Goal: Task Accomplishment & Management: Use online tool/utility

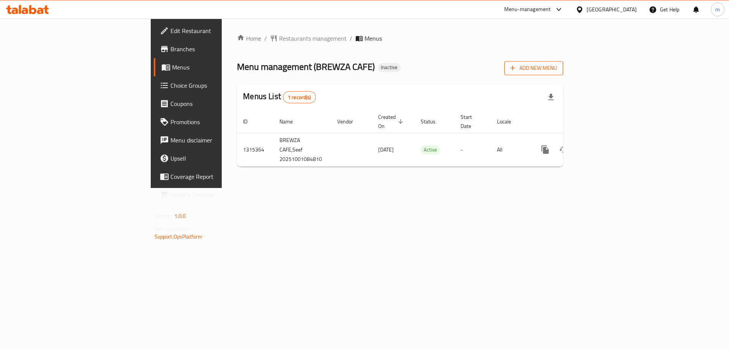
click at [557, 65] on span "Add New Menu" at bounding box center [534, 67] width 47 height 9
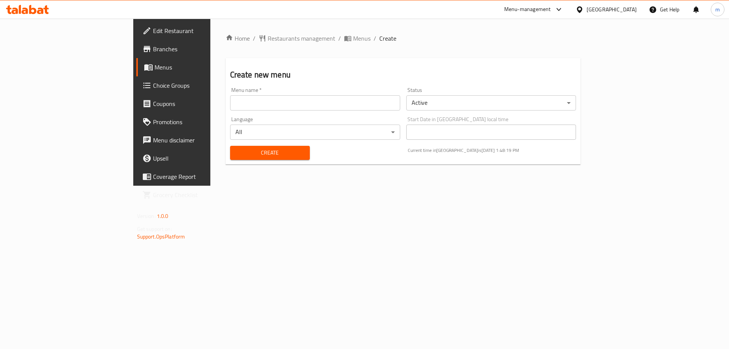
click at [269, 108] on input "text" at bounding box center [315, 102] width 170 height 15
type input "[DATE]"
click at [250, 150] on span "Create" at bounding box center [270, 152] width 68 height 9
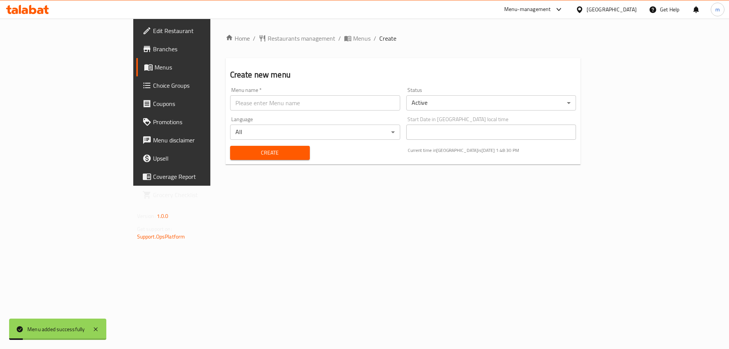
click at [155, 63] on span "Menus" at bounding box center [202, 67] width 95 height 9
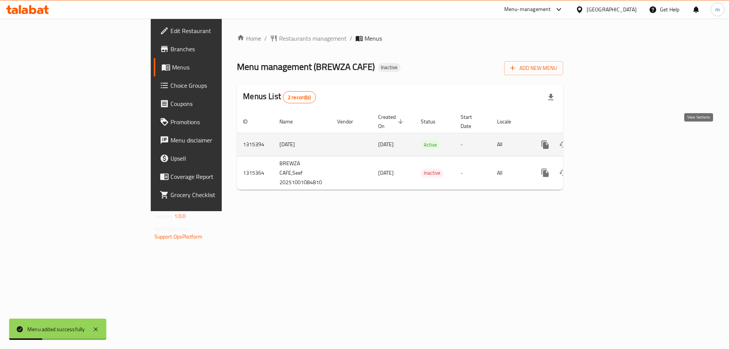
click at [605, 140] on icon "enhanced table" at bounding box center [600, 144] width 9 height 9
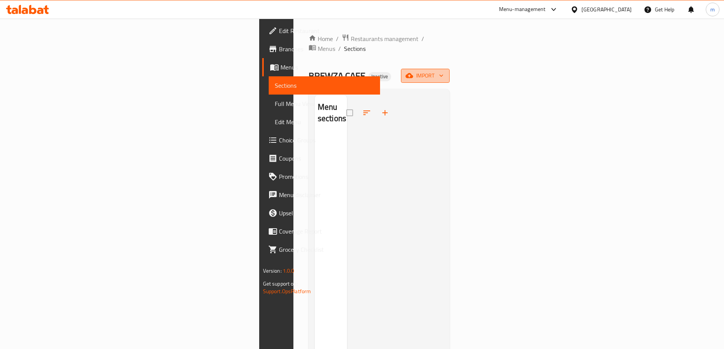
click at [443, 71] on span "import" at bounding box center [425, 75] width 36 height 9
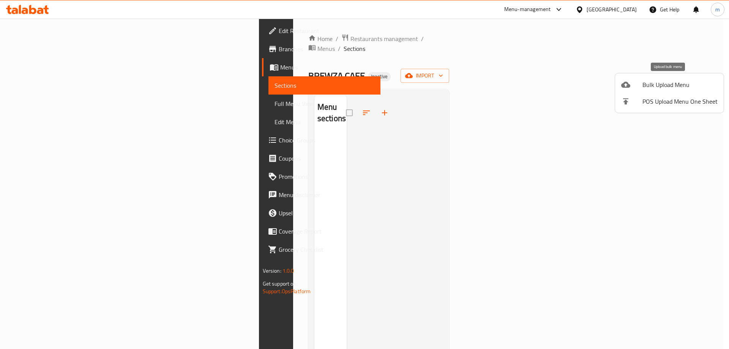
click at [670, 81] on span "Bulk Upload Menu" at bounding box center [680, 84] width 75 height 9
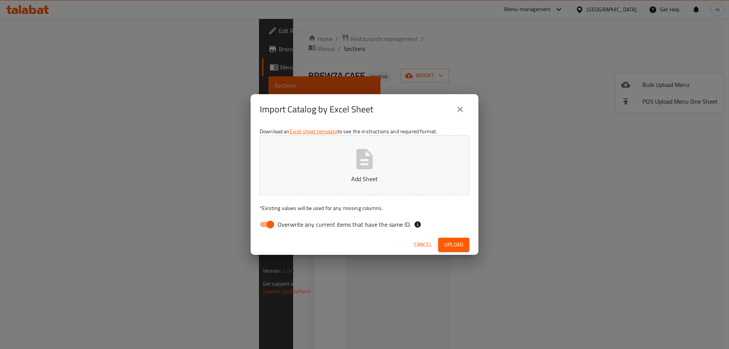
click at [271, 221] on input "Overwrite any current items that have the same ID." at bounding box center [270, 224] width 43 height 14
checkbox input "false"
click at [448, 244] on span "Upload" at bounding box center [453, 244] width 19 height 9
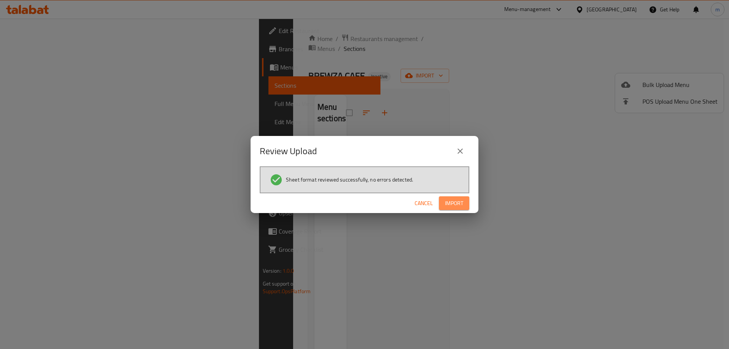
click at [451, 209] on button "Import" at bounding box center [454, 203] width 30 height 14
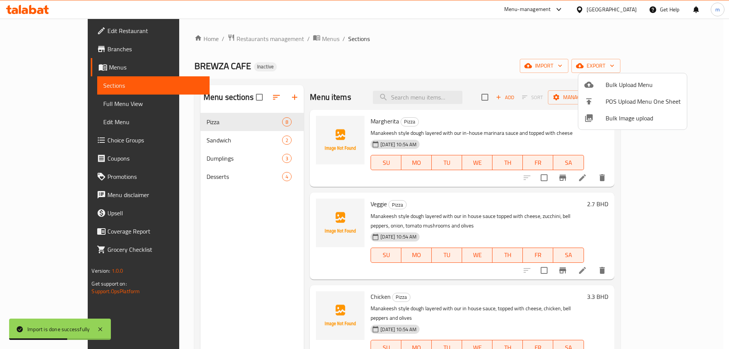
click at [421, 65] on div at bounding box center [364, 174] width 729 height 349
